Goal: Information Seeking & Learning: Learn about a topic

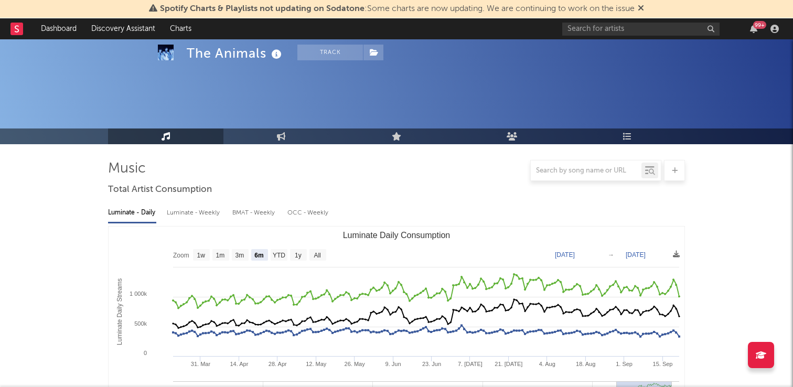
select select "6m"
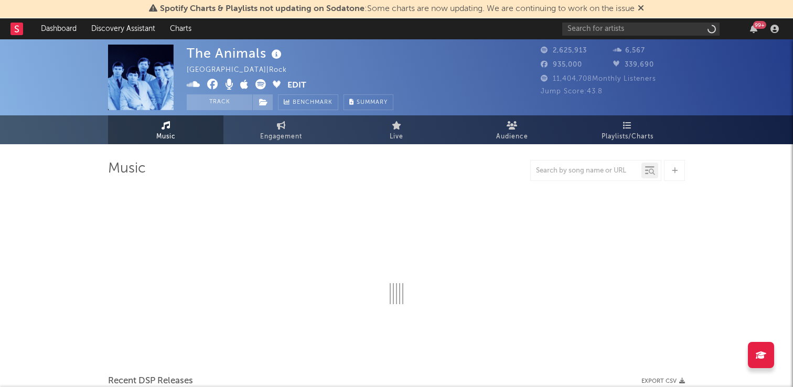
select select "6m"
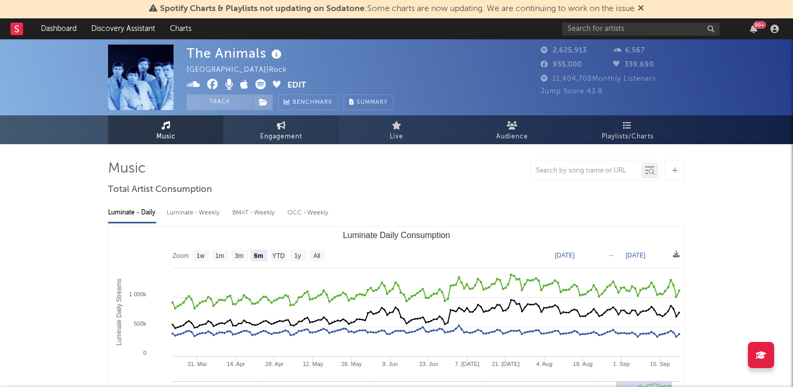
click at [276, 135] on span "Engagement" at bounding box center [281, 137] width 42 height 13
select select "1w"
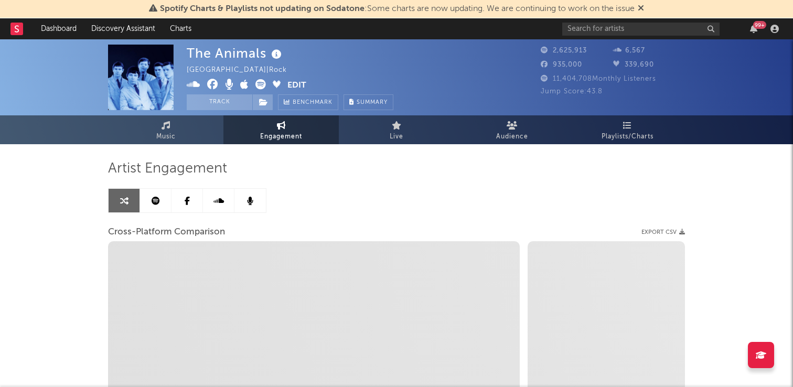
select select "1m"
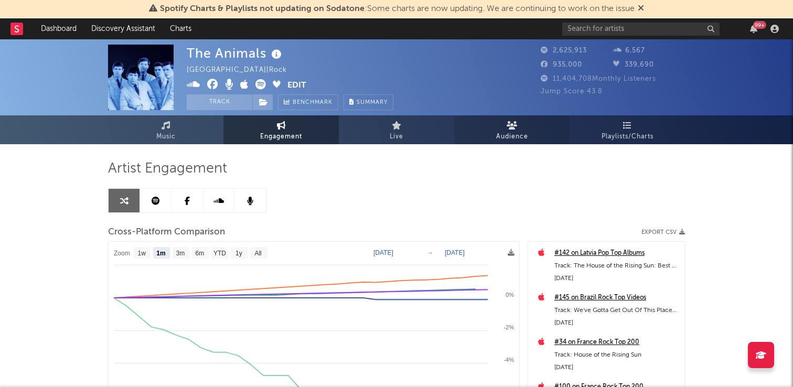
click at [517, 137] on span "Audience" at bounding box center [512, 137] width 32 height 13
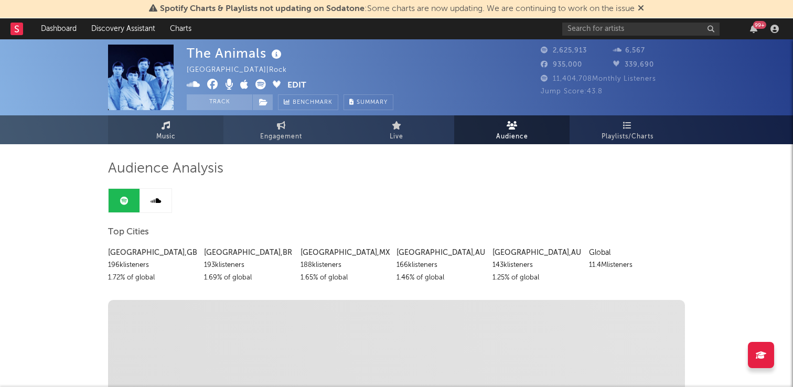
click at [171, 133] on span "Music" at bounding box center [165, 137] width 19 height 13
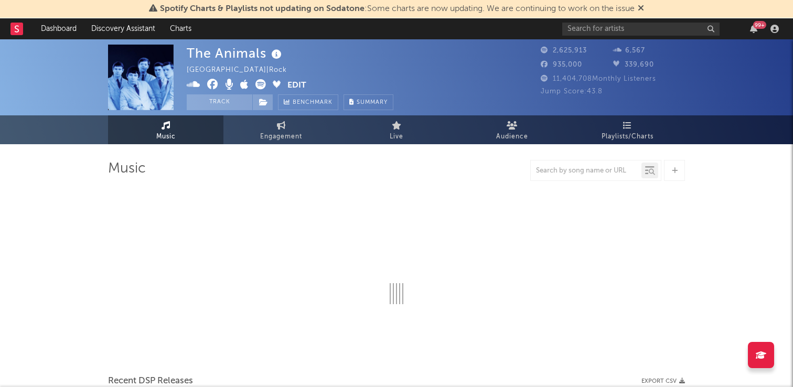
select select "6m"
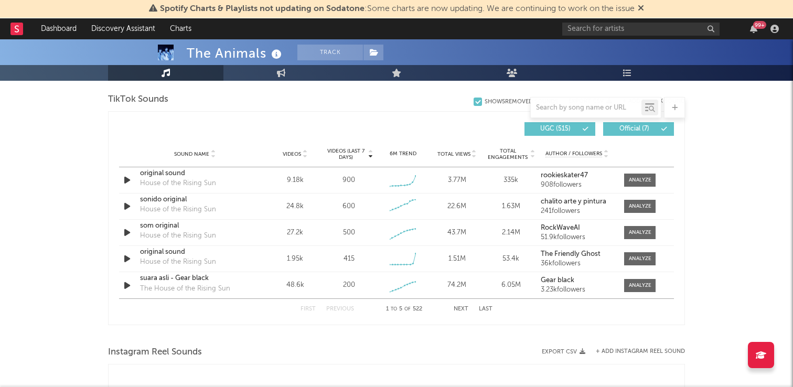
scroll to position [701, 0]
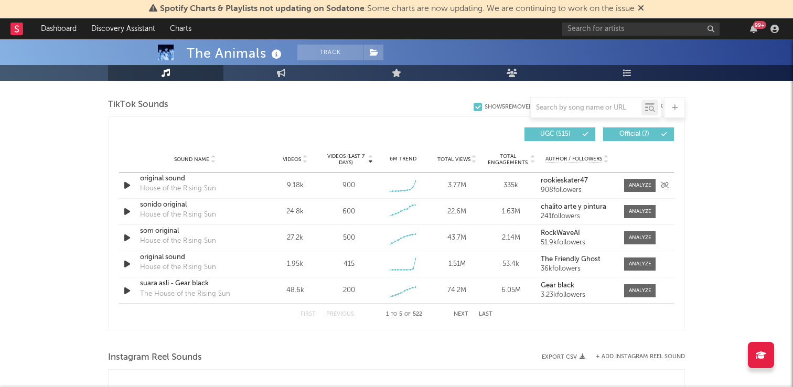
click at [177, 178] on div "original sound" at bounding box center [195, 179] width 110 height 10
click at [457, 315] on button "Next" at bounding box center [461, 315] width 15 height 6
click at [457, 317] on button "Next" at bounding box center [461, 315] width 15 height 6
